Goal: Transaction & Acquisition: Purchase product/service

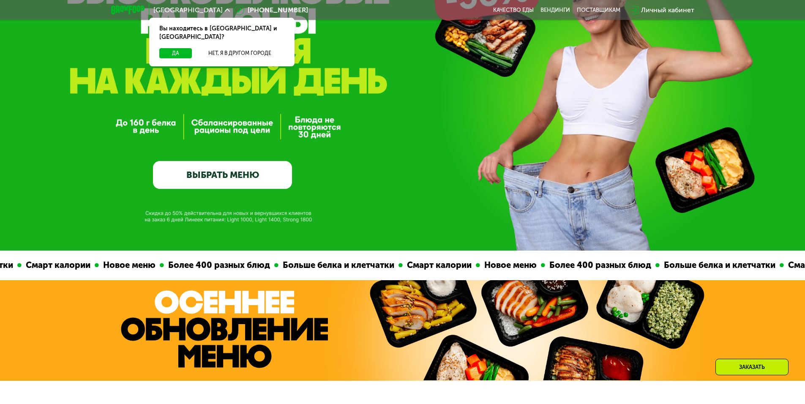
scroll to position [85, 0]
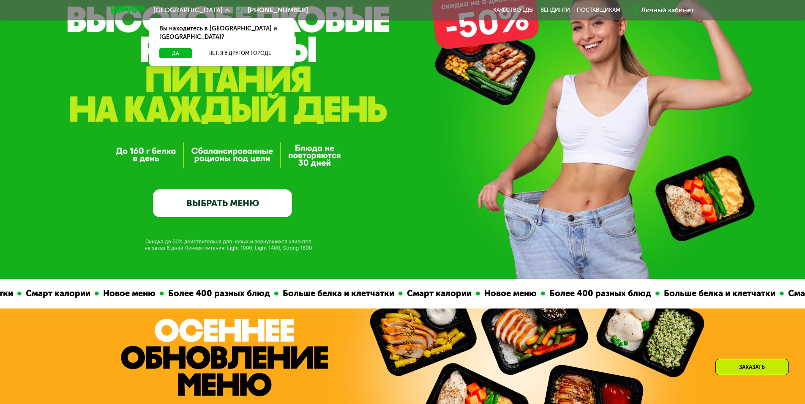
click at [224, 205] on link "ВЫБРАТЬ МЕНЮ" at bounding box center [222, 203] width 139 height 28
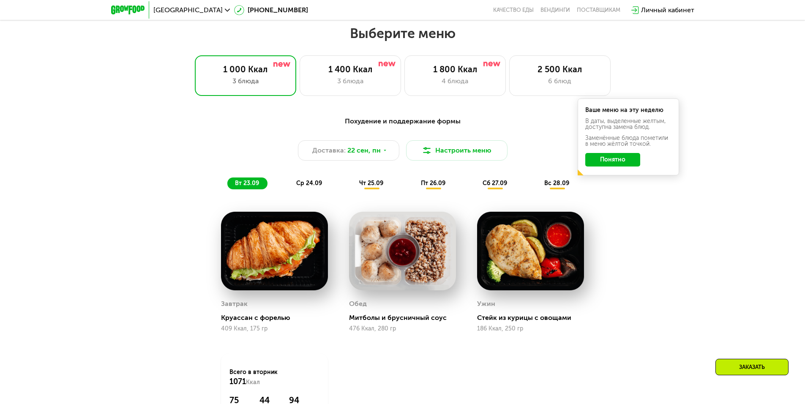
scroll to position [701, 0]
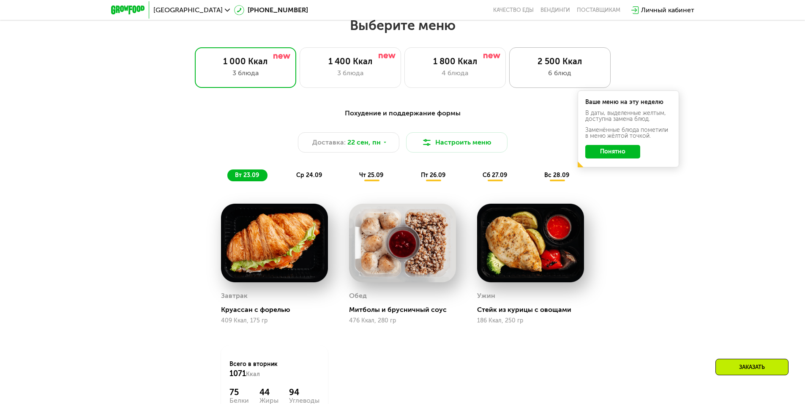
click at [534, 75] on div "6 блюд" at bounding box center [560, 73] width 84 height 10
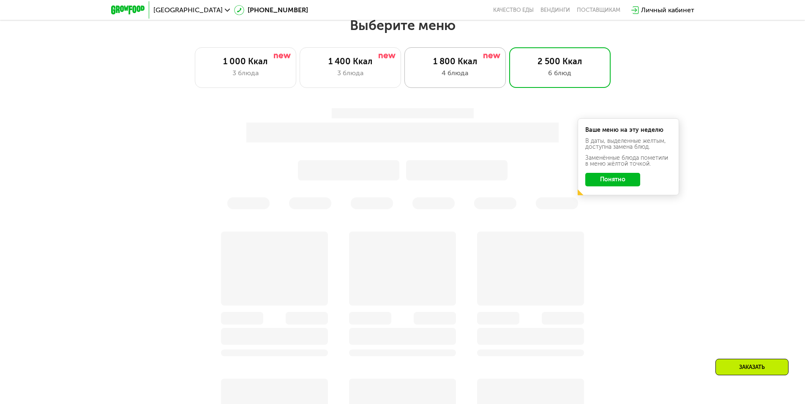
click at [429, 66] on div "1 800 Ккал" at bounding box center [455, 61] width 84 height 10
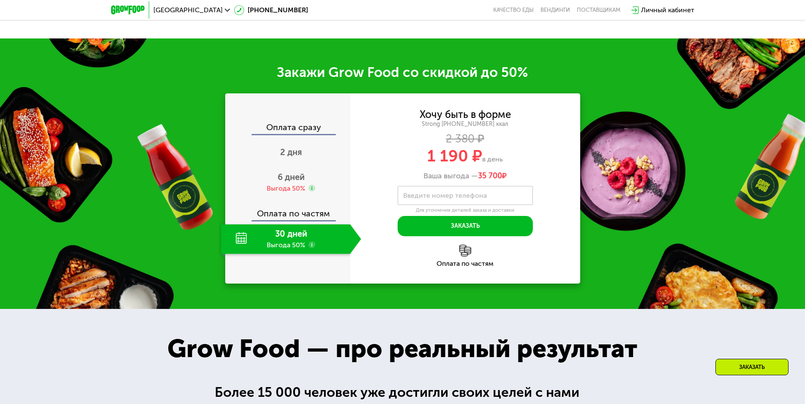
scroll to position [1123, 0]
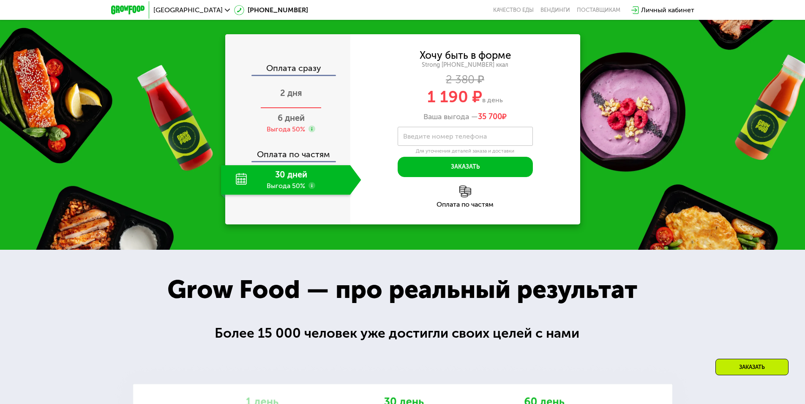
click at [303, 109] on div "2 дня" at bounding box center [291, 94] width 140 height 30
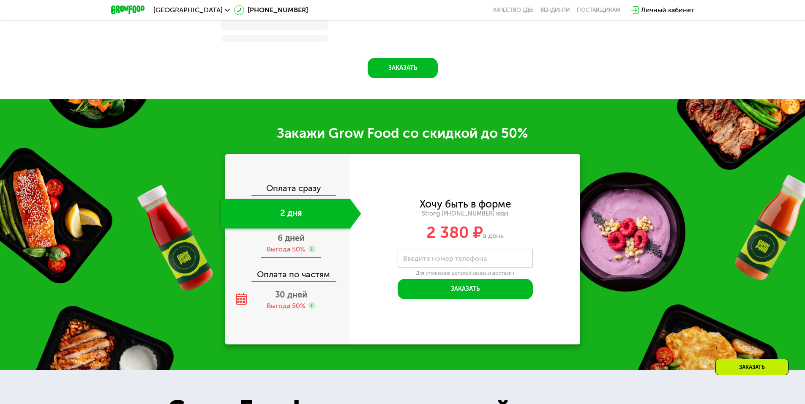
click at [293, 247] on div "6 дней Выгода 50%" at bounding box center [291, 244] width 140 height 30
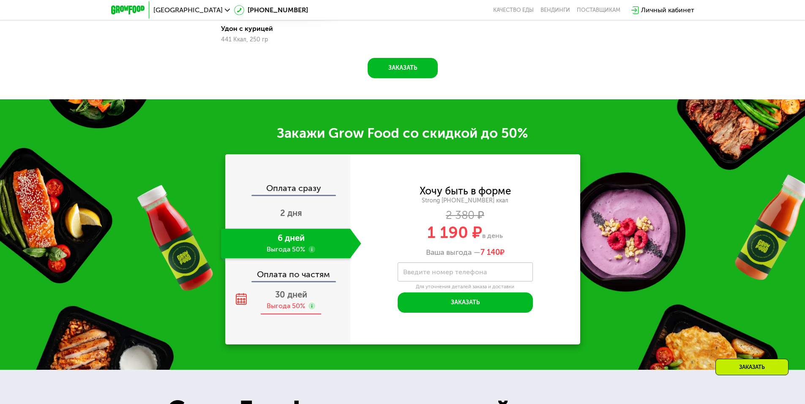
click at [289, 306] on div "Выгода 50%" at bounding box center [286, 305] width 38 height 9
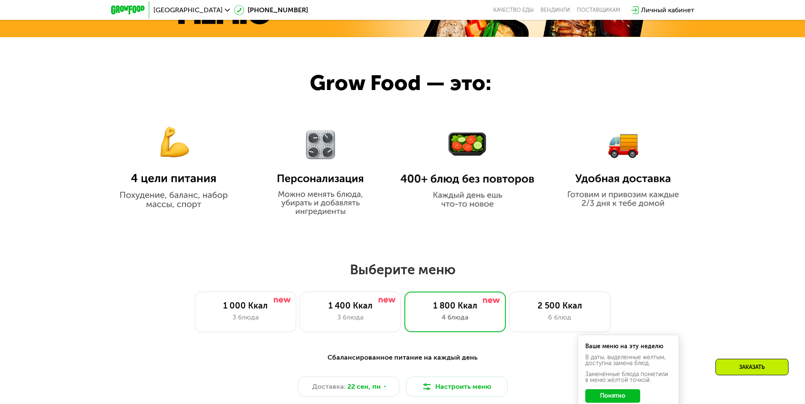
scroll to position [447, 0]
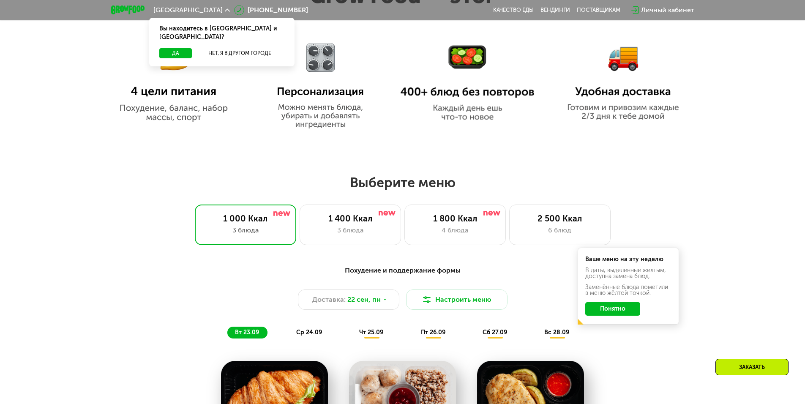
scroll to position [549, 0]
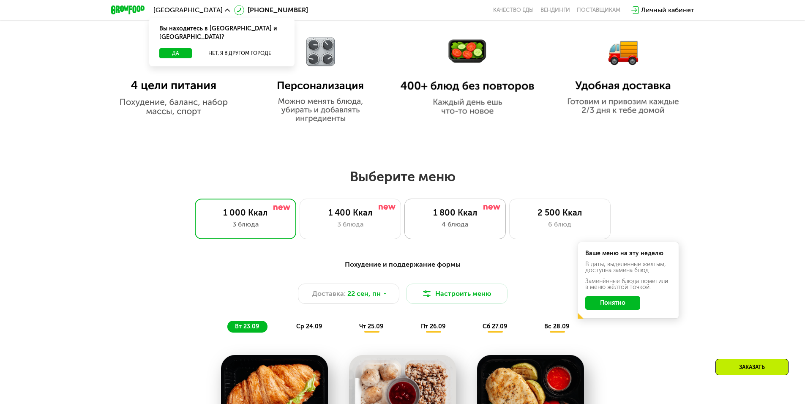
click at [463, 218] on div "1 800 Ккал" at bounding box center [455, 212] width 84 height 10
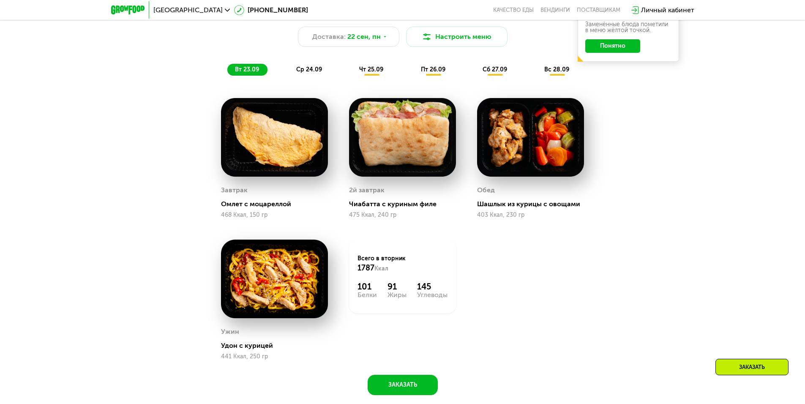
scroll to position [803, 0]
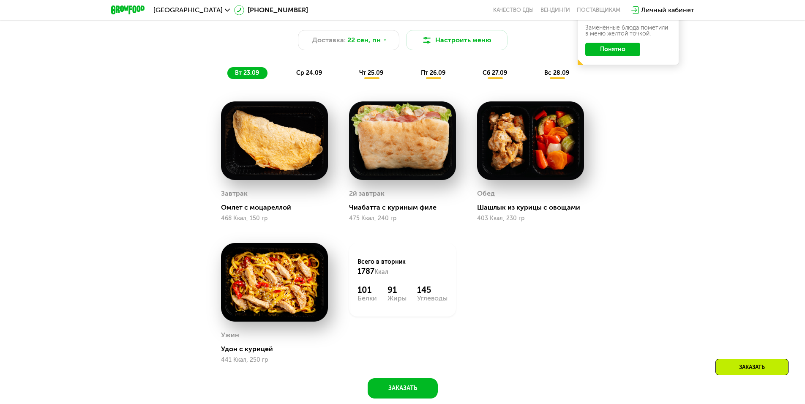
click at [306, 76] on span "ср 24.09" at bounding box center [309, 72] width 26 height 7
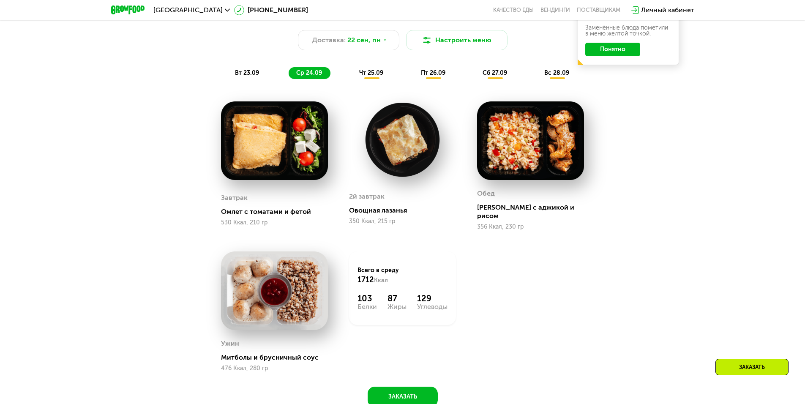
click at [251, 73] on span "вт 23.09" at bounding box center [247, 72] width 24 height 7
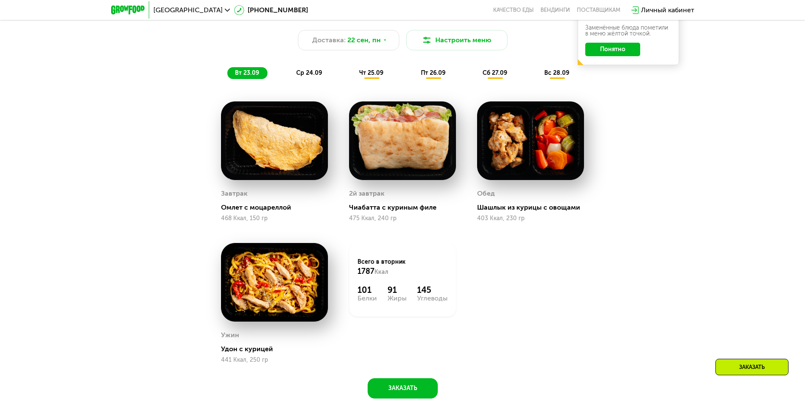
click at [311, 76] on span "ср 24.09" at bounding box center [309, 72] width 26 height 7
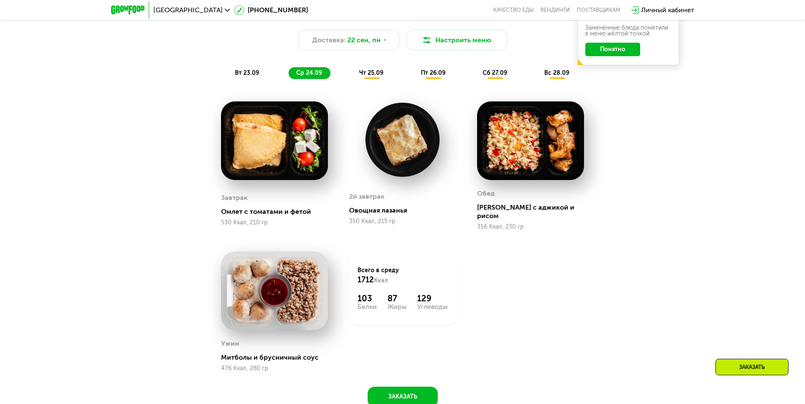
click at [381, 74] on span "чт 25.09" at bounding box center [371, 72] width 24 height 7
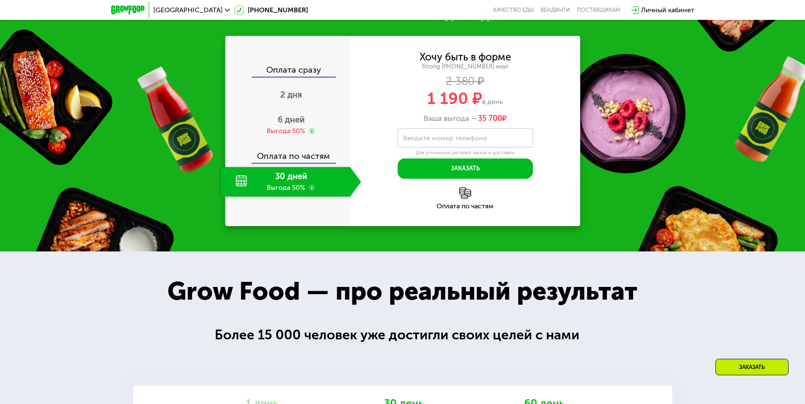
scroll to position [1352, 0]
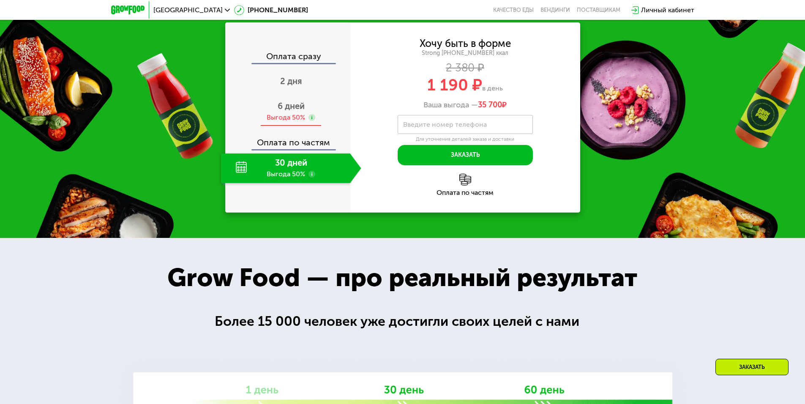
click at [294, 118] on div "6 дней Выгода 50%" at bounding box center [291, 112] width 140 height 30
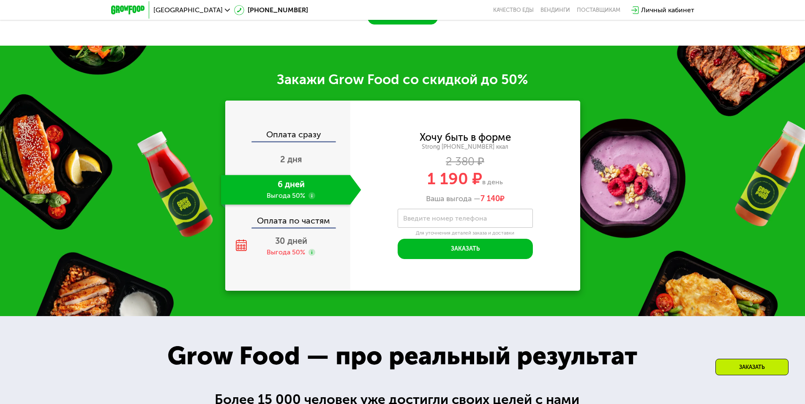
scroll to position [1268, 0]
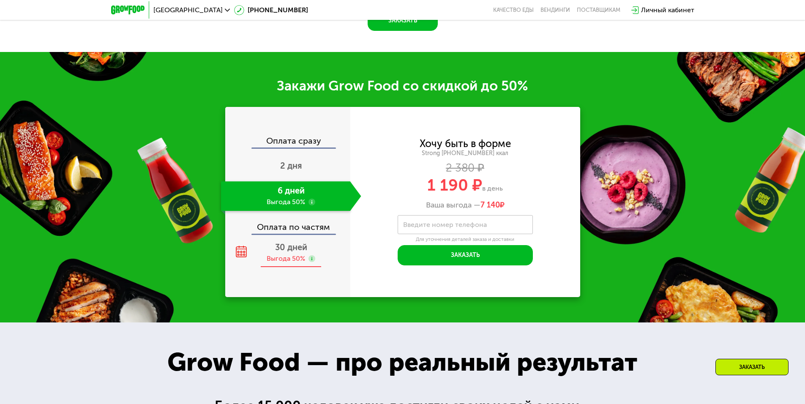
click at [313, 262] on use at bounding box center [311, 258] width 7 height 7
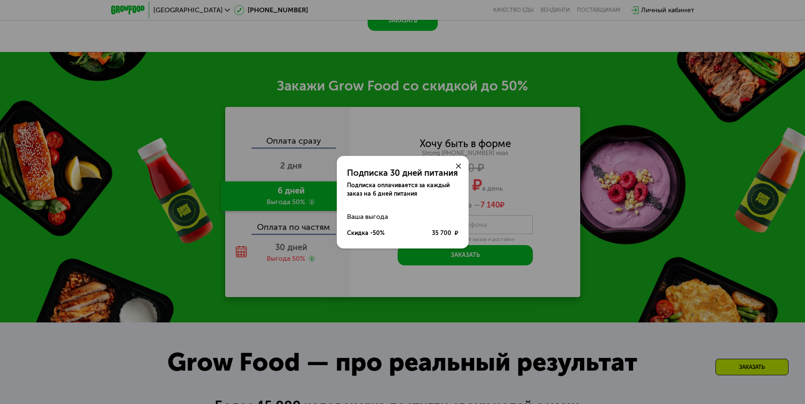
click at [460, 165] on use at bounding box center [458, 166] width 5 height 5
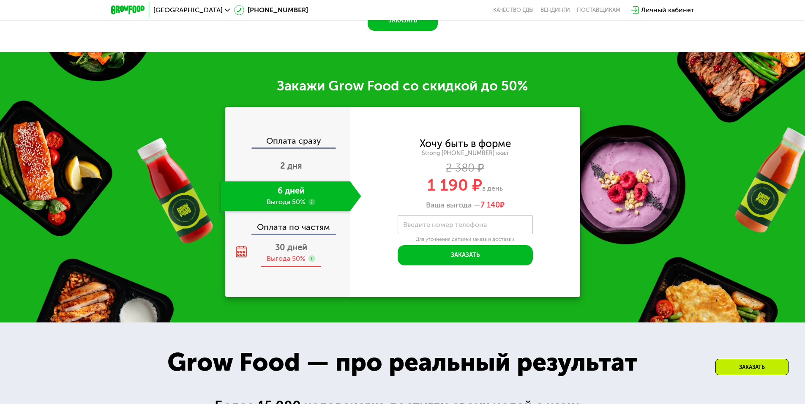
click at [271, 255] on div "30 дней Выгода 50%" at bounding box center [291, 253] width 140 height 30
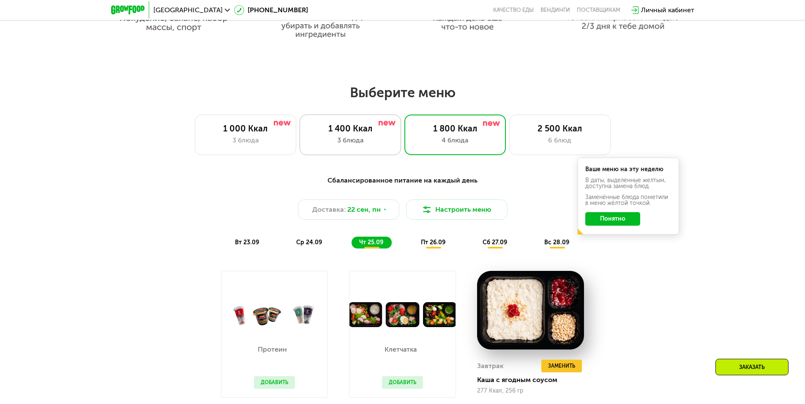
scroll to position [634, 0]
click at [321, 129] on div "1 400 Ккал" at bounding box center [350, 128] width 84 height 10
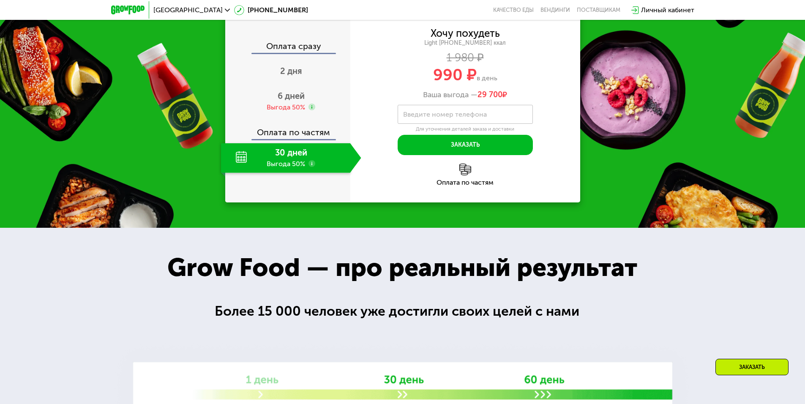
scroll to position [1141, 0]
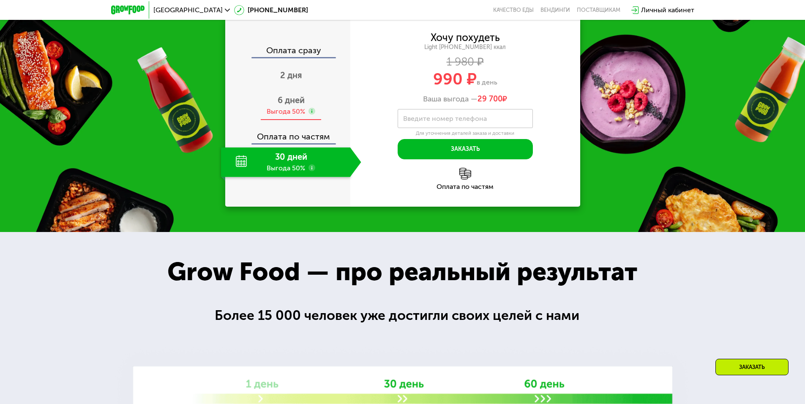
click at [317, 120] on div "6 дней Выгода 50%" at bounding box center [291, 106] width 140 height 30
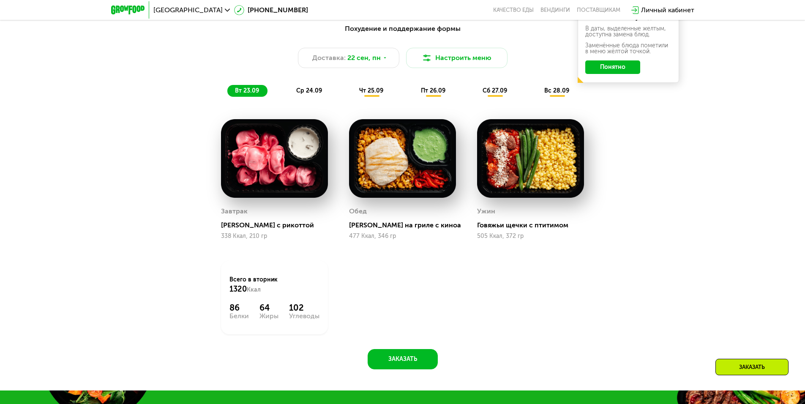
scroll to position [803, 0]
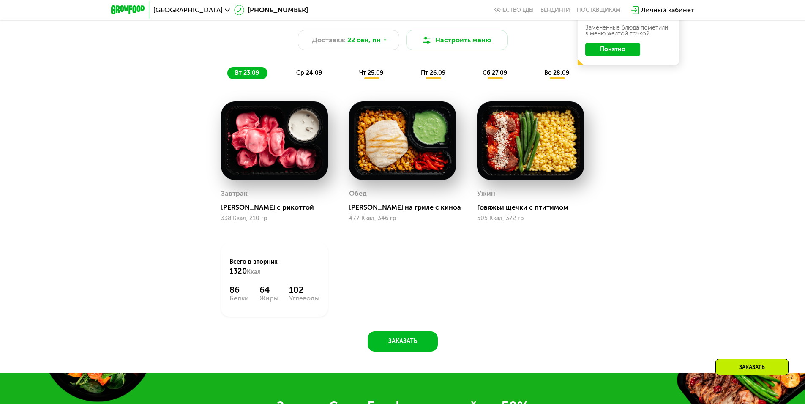
click at [303, 76] on span "ср 24.09" at bounding box center [309, 72] width 26 height 7
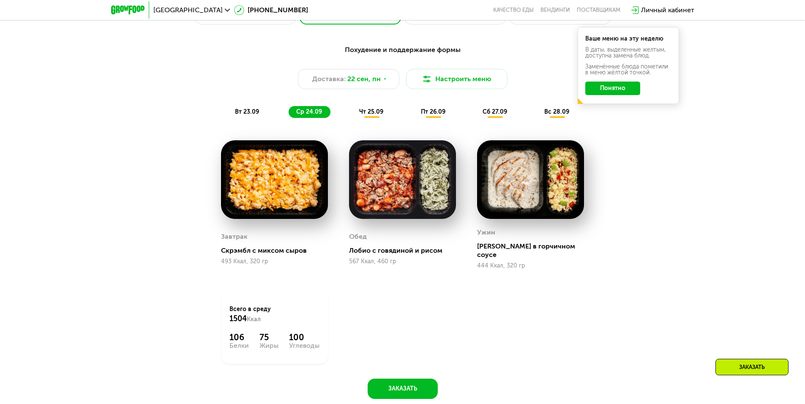
scroll to position [761, 0]
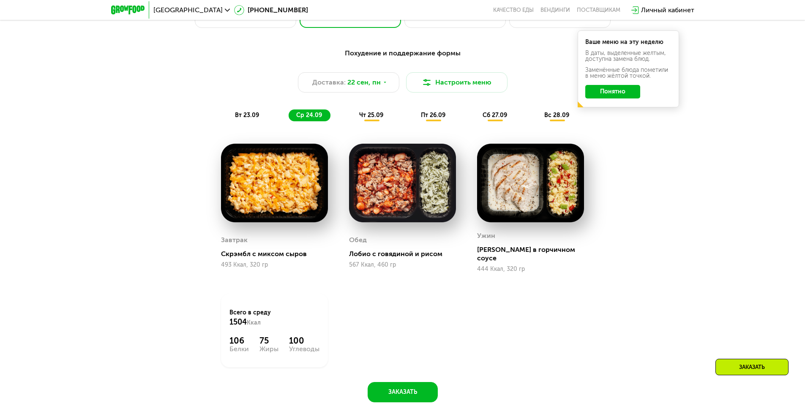
click at [359, 116] on span "чт 25.09" at bounding box center [371, 115] width 24 height 7
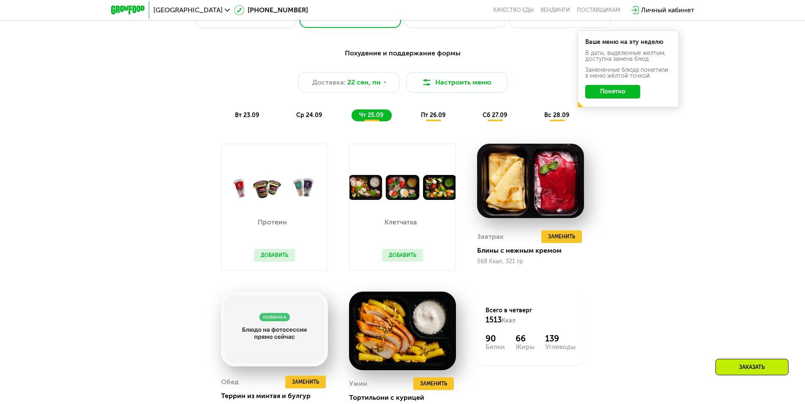
click at [425, 118] on span "пт 26.09" at bounding box center [433, 115] width 25 height 7
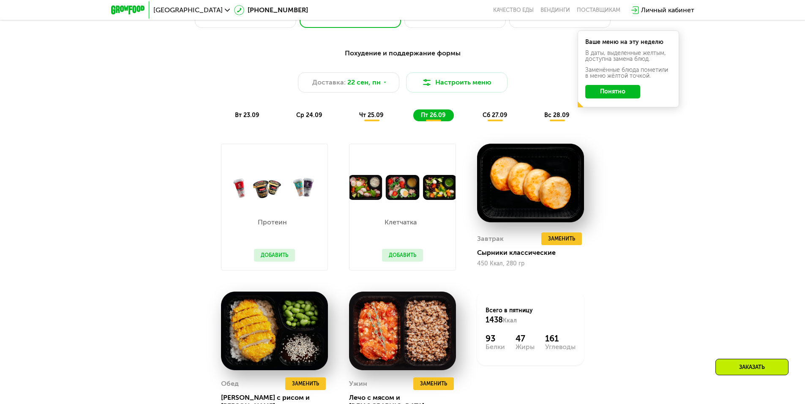
click at [486, 121] on div "сб 27.09" at bounding box center [495, 115] width 41 height 12
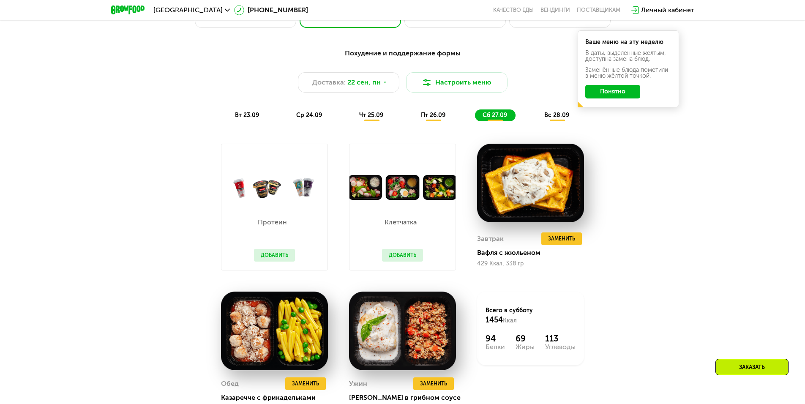
click at [552, 125] on div "Похудение и поддержание формы Доставка: [DATE] Настроить меню вт 23.09 ср 24.09…" at bounding box center [402, 84] width 510 height 83
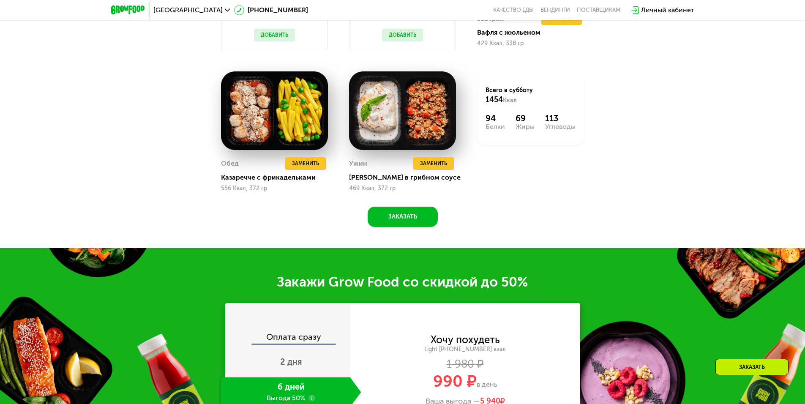
scroll to position [1225, 0]
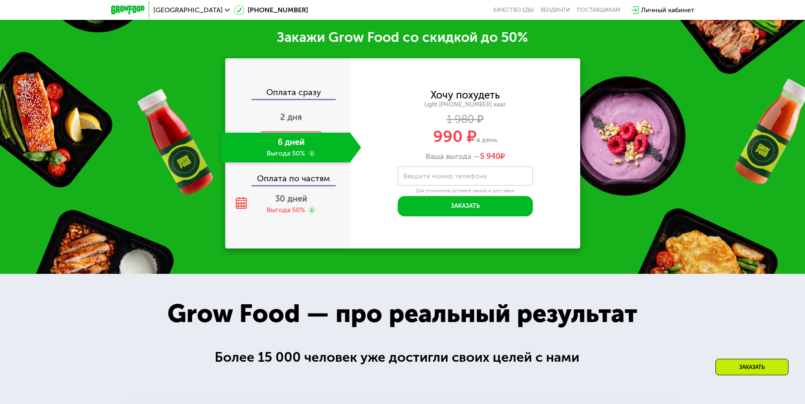
click at [286, 119] on span "2 дня" at bounding box center [291, 117] width 22 height 10
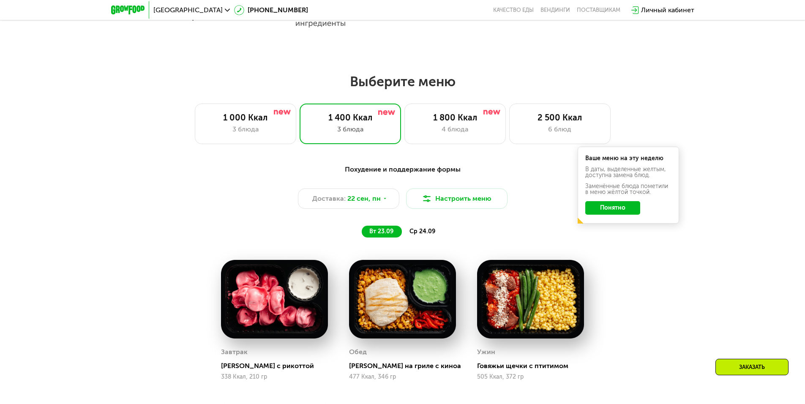
scroll to position [641, 0]
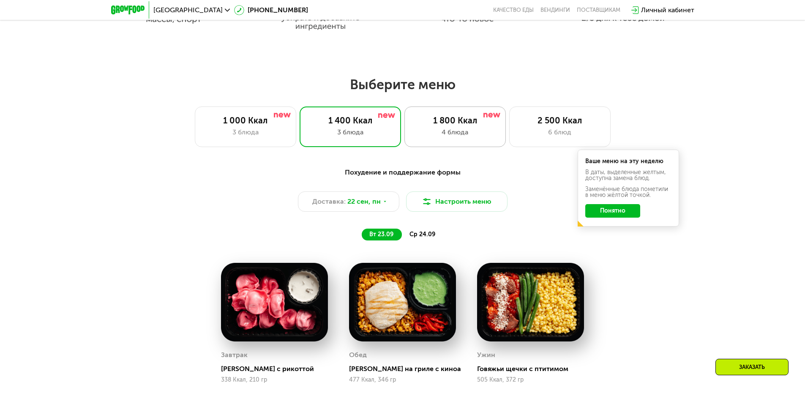
click at [438, 136] on div "4 блюда" at bounding box center [455, 132] width 84 height 10
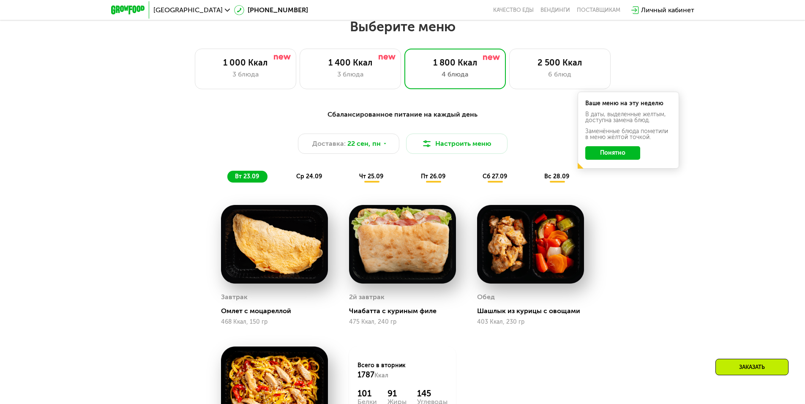
scroll to position [684, 0]
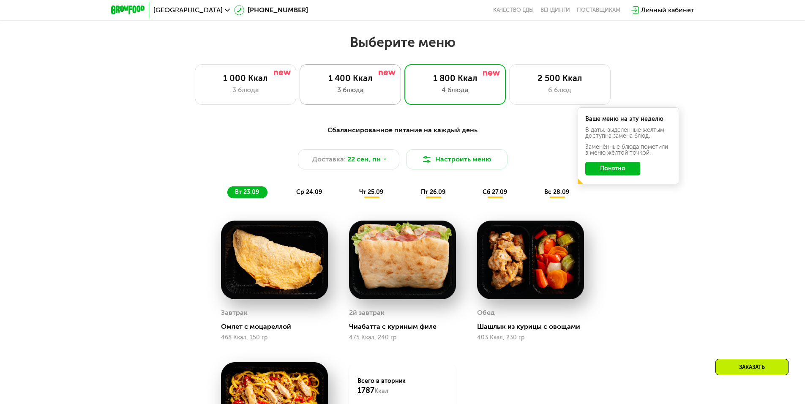
click at [364, 76] on div "1 400 Ккал" at bounding box center [350, 78] width 84 height 10
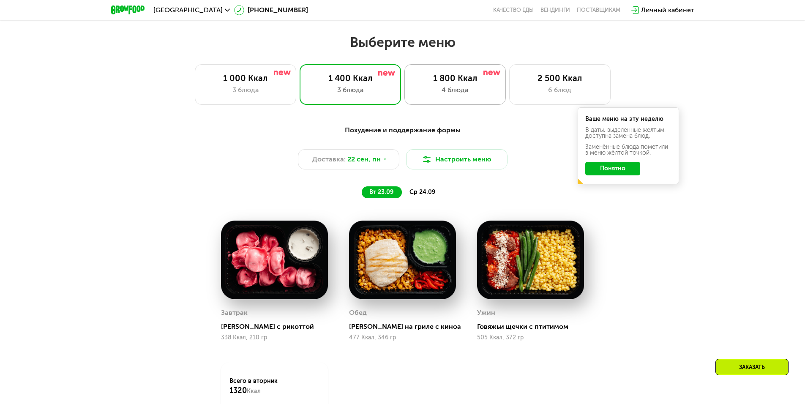
click at [433, 87] on div "1 800 Ккал 4 блюда" at bounding box center [454, 84] width 101 height 41
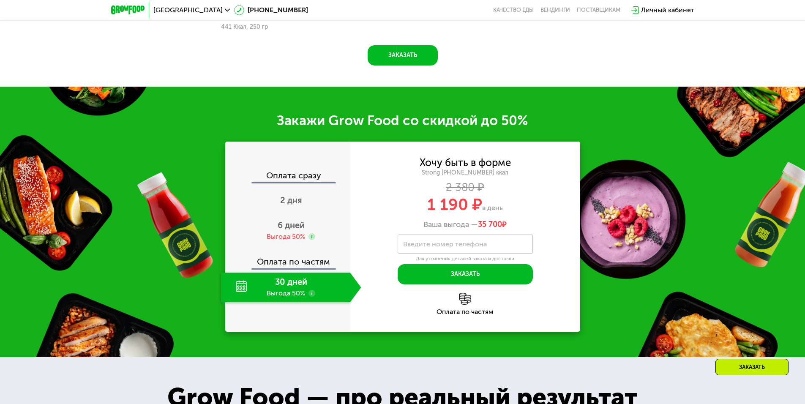
scroll to position [1148, 0]
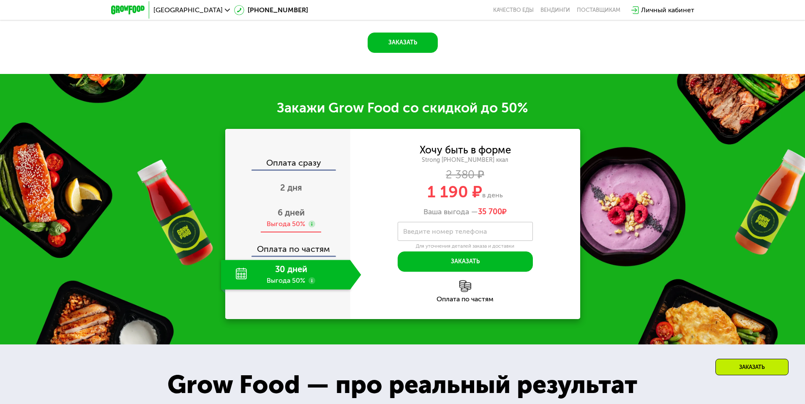
click at [280, 223] on div "Выгода 50%" at bounding box center [286, 223] width 38 height 9
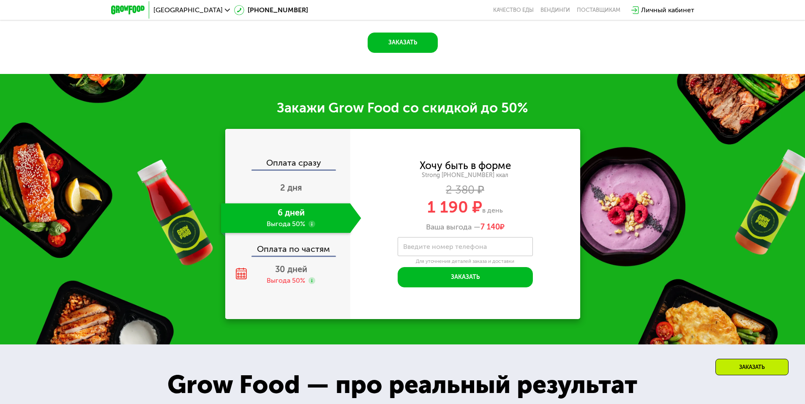
click at [286, 256] on div "Оплата по частям" at bounding box center [288, 245] width 124 height 19
click at [286, 279] on div "Выгода 50%" at bounding box center [286, 280] width 38 height 9
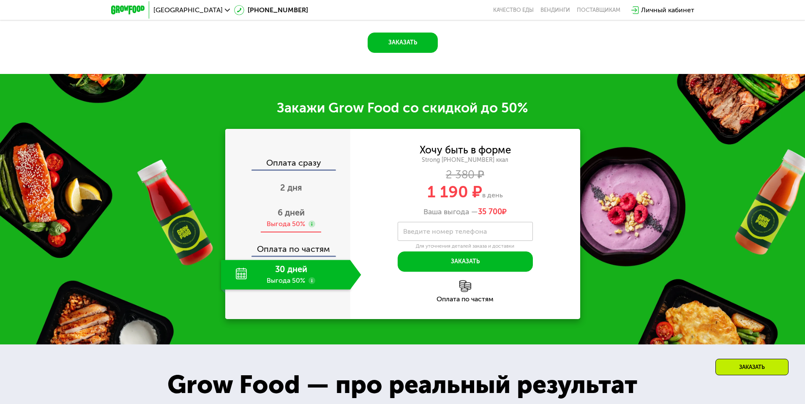
click at [259, 214] on div "6 дней Выгода 50%" at bounding box center [291, 218] width 140 height 30
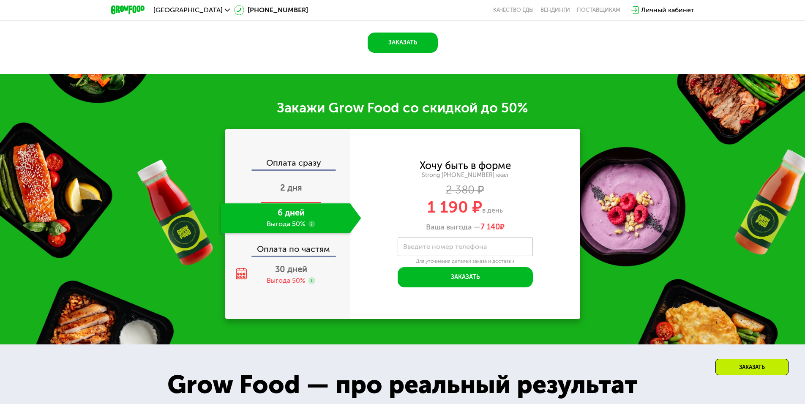
click at [285, 193] on span "2 дня" at bounding box center [291, 188] width 22 height 10
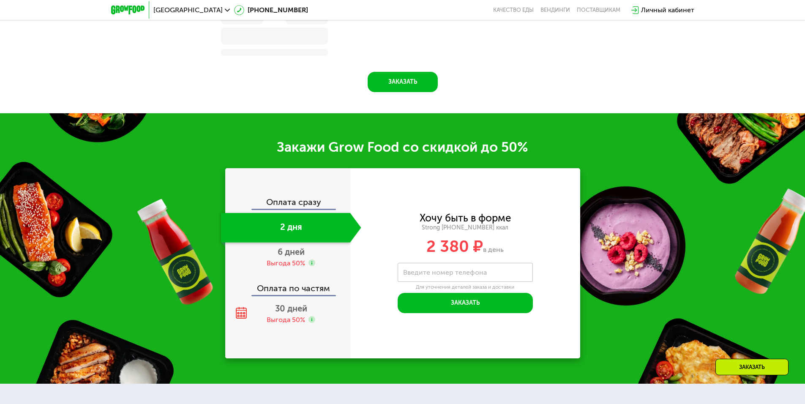
scroll to position [1188, 0]
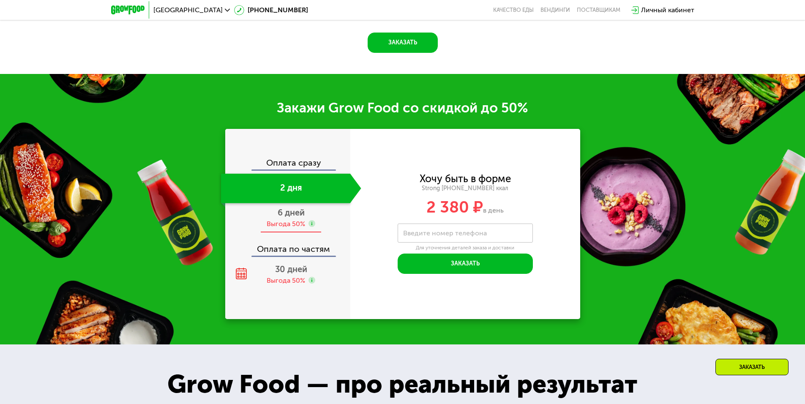
click at [286, 206] on div "6 дней Выгода 50%" at bounding box center [285, 218] width 129 height 30
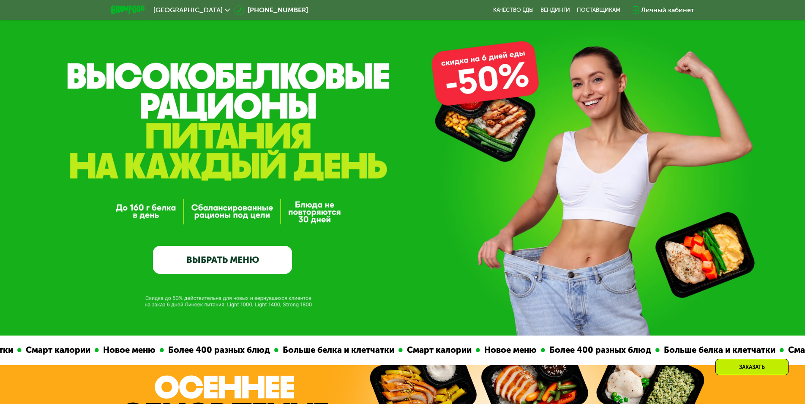
scroll to position [0, 0]
